Goal: Task Accomplishment & Management: Use online tool/utility

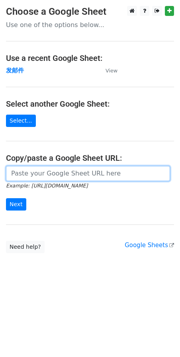
click at [35, 173] on input "url" at bounding box center [88, 173] width 164 height 15
paste input "[URL][DOMAIN_NAME]"
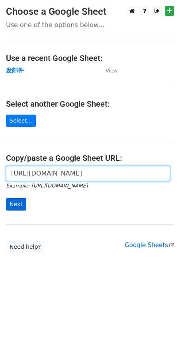
type input "[URL][DOMAIN_NAME]"
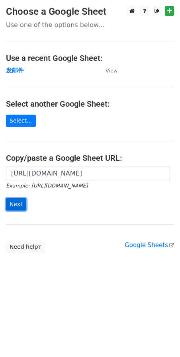
scroll to position [0, 0]
click at [16, 206] on input "Next" at bounding box center [16, 204] width 20 height 12
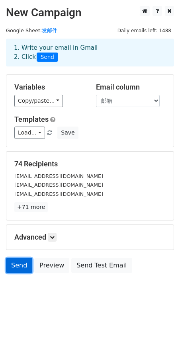
click at [19, 262] on link "Send" at bounding box center [19, 265] width 26 height 15
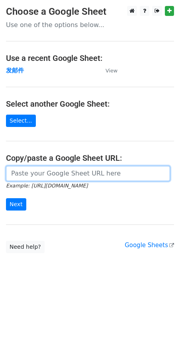
click at [39, 173] on input "url" at bounding box center [88, 173] width 164 height 15
click at [33, 174] on input "url" at bounding box center [88, 173] width 164 height 15
paste input "https://docs.google.com/spreadsheets/d/1kxIBhW6x_5pOhUYbZaRgmyJgPTR3WZG5JEu8EFD…"
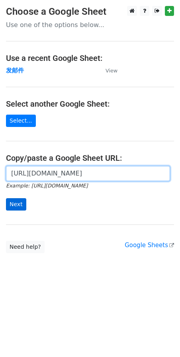
type input "https://docs.google.com/spreadsheets/d/1kxIBhW6x_5pOhUYbZaRgmyJgPTR3WZG5JEu8EFD…"
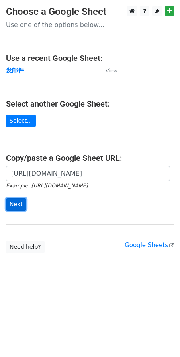
scroll to position [0, 0]
click at [14, 204] on input "Next" at bounding box center [16, 204] width 20 height 12
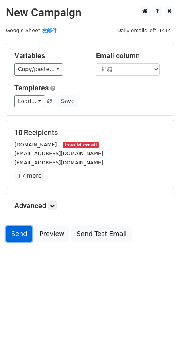
click at [20, 233] on link "Send" at bounding box center [19, 233] width 26 height 15
